Goal: Task Accomplishment & Management: Manage account settings

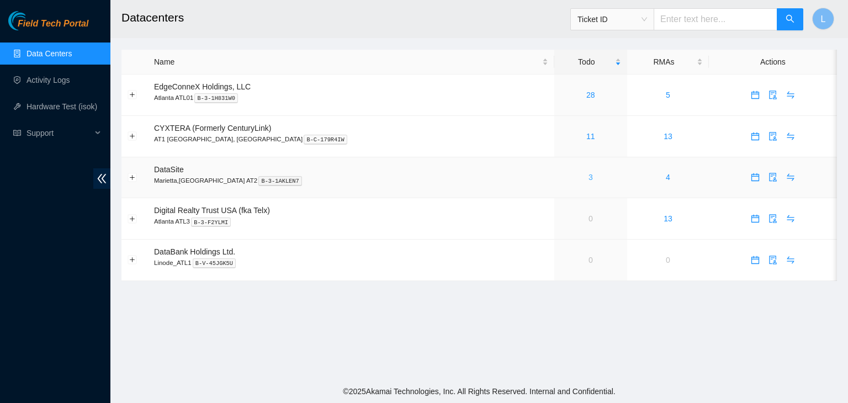
click at [588, 179] on link "3" at bounding box center [590, 177] width 4 height 9
